Goal: Transaction & Acquisition: Purchase product/service

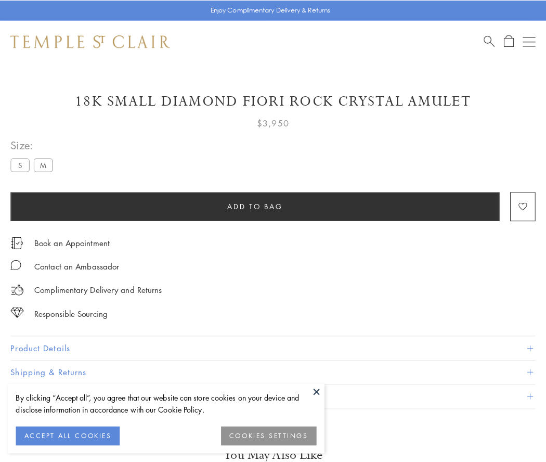
scroll to position [61, 0]
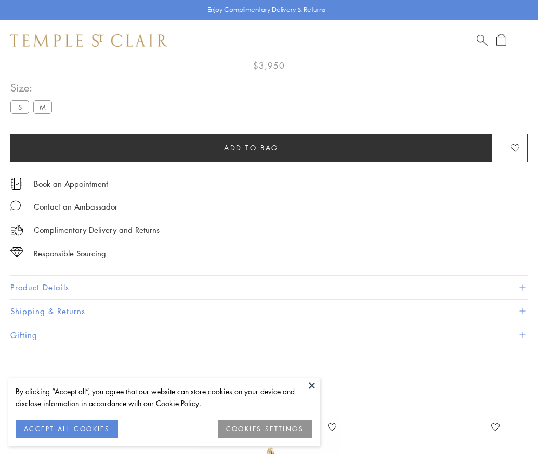
click at [251, 146] on span "Add to bag" at bounding box center [251, 147] width 55 height 11
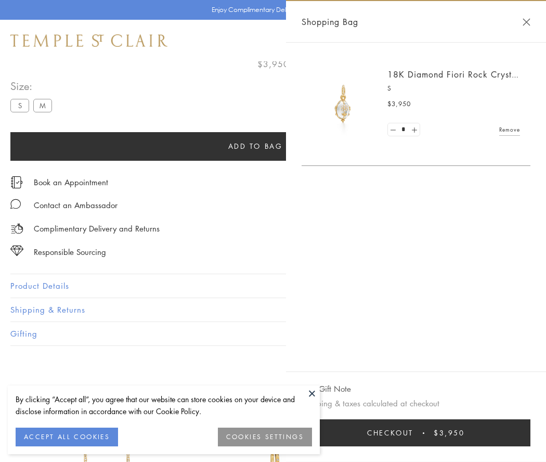
click at [442, 433] on button "Checkout $3,950" at bounding box center [416, 432] width 229 height 27
